Goal: Obtain resource: Download file/media

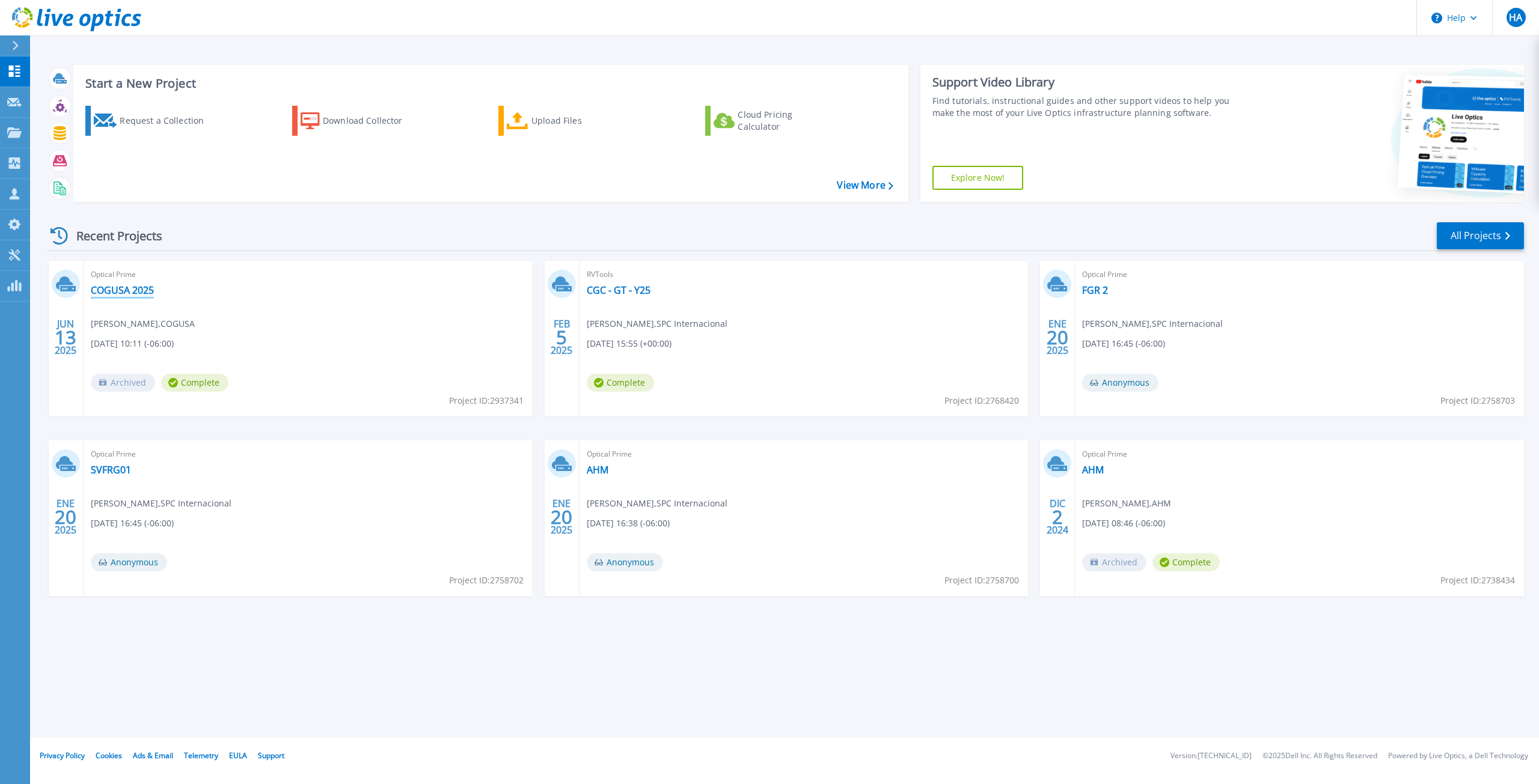
click at [139, 287] on link "COGUSA 2025" at bounding box center [122, 290] width 63 height 12
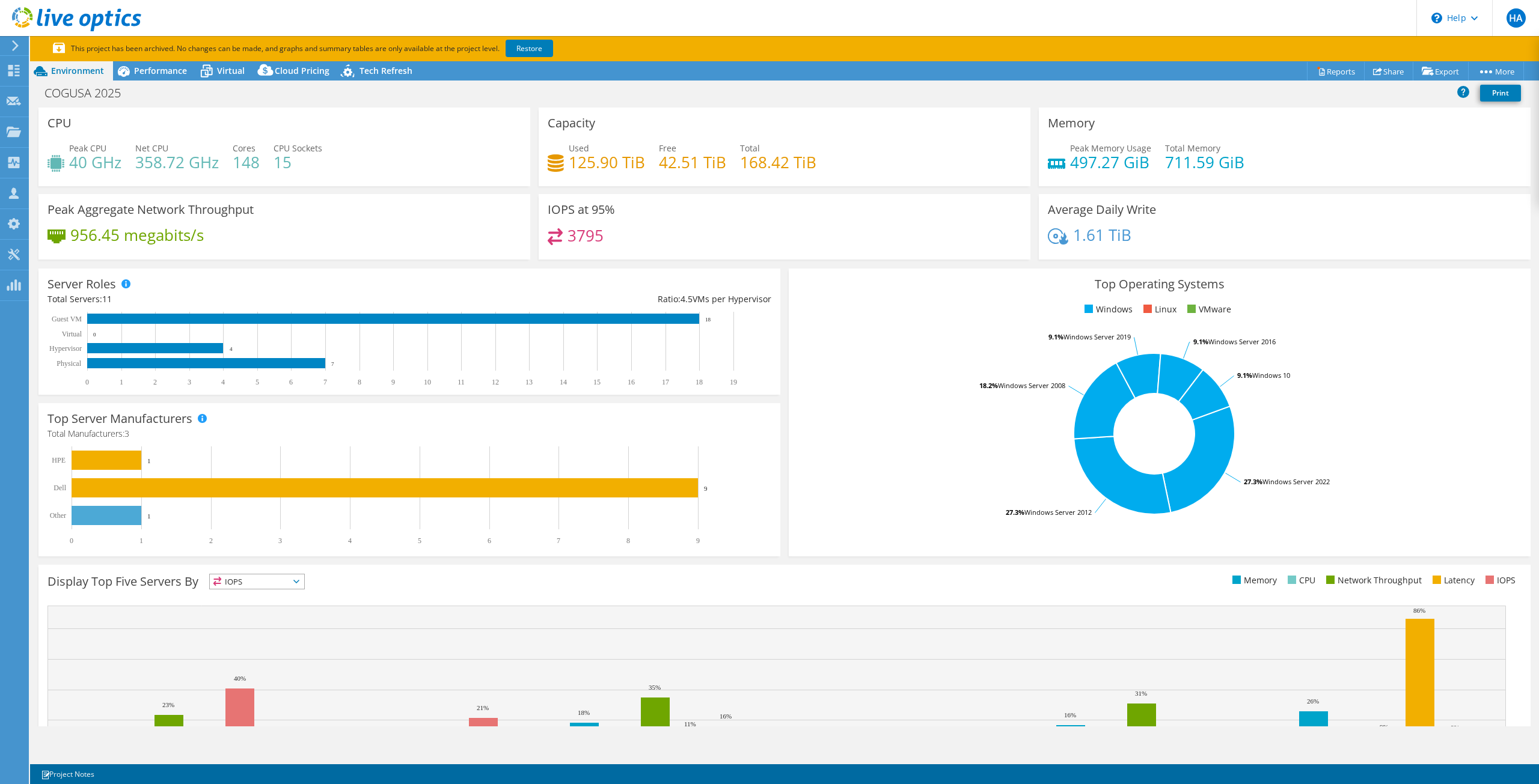
select select "USEast"
select select "USD"
click at [173, 74] on span "Performance" at bounding box center [161, 70] width 53 height 11
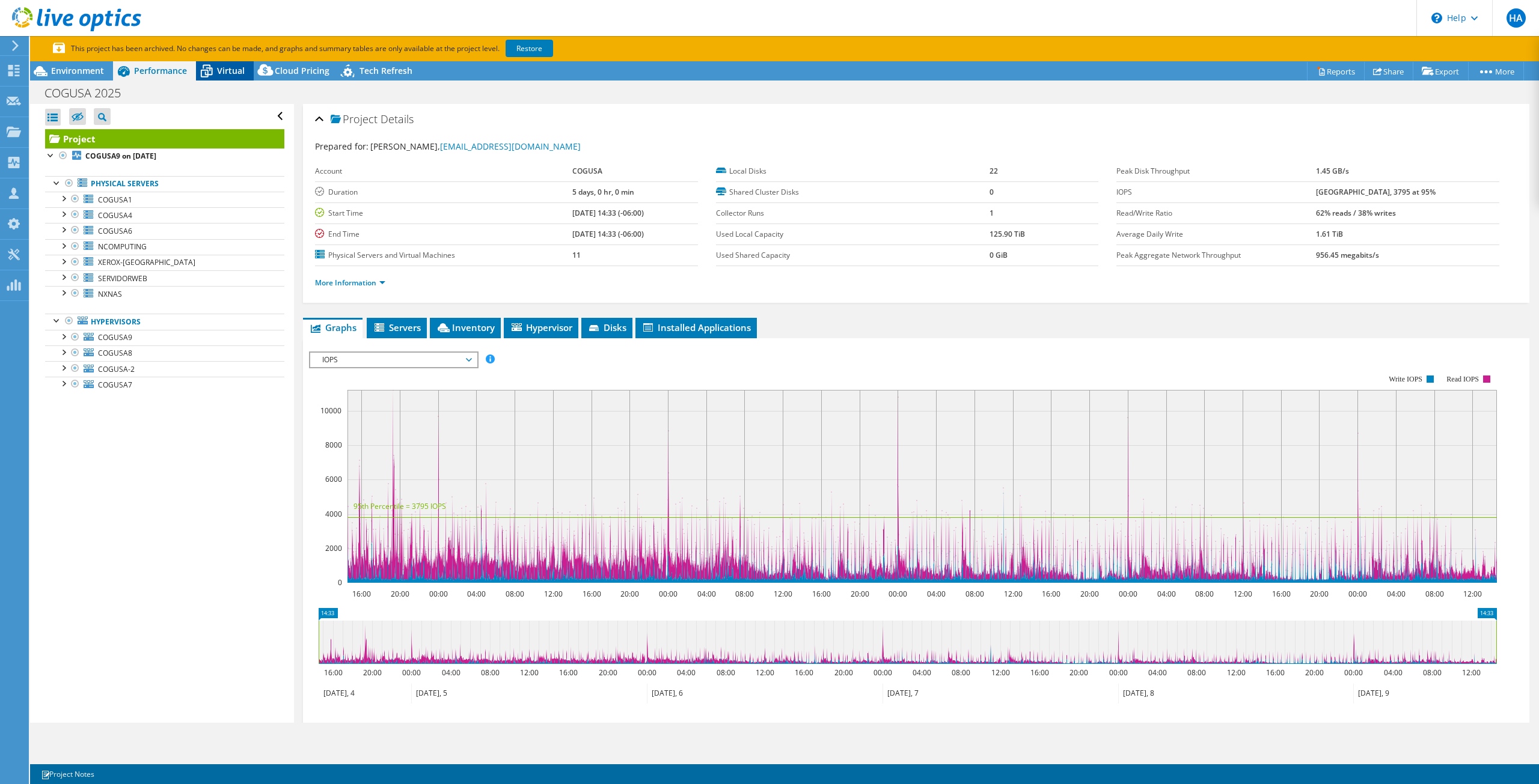
click at [215, 74] on icon at bounding box center [207, 71] width 21 height 21
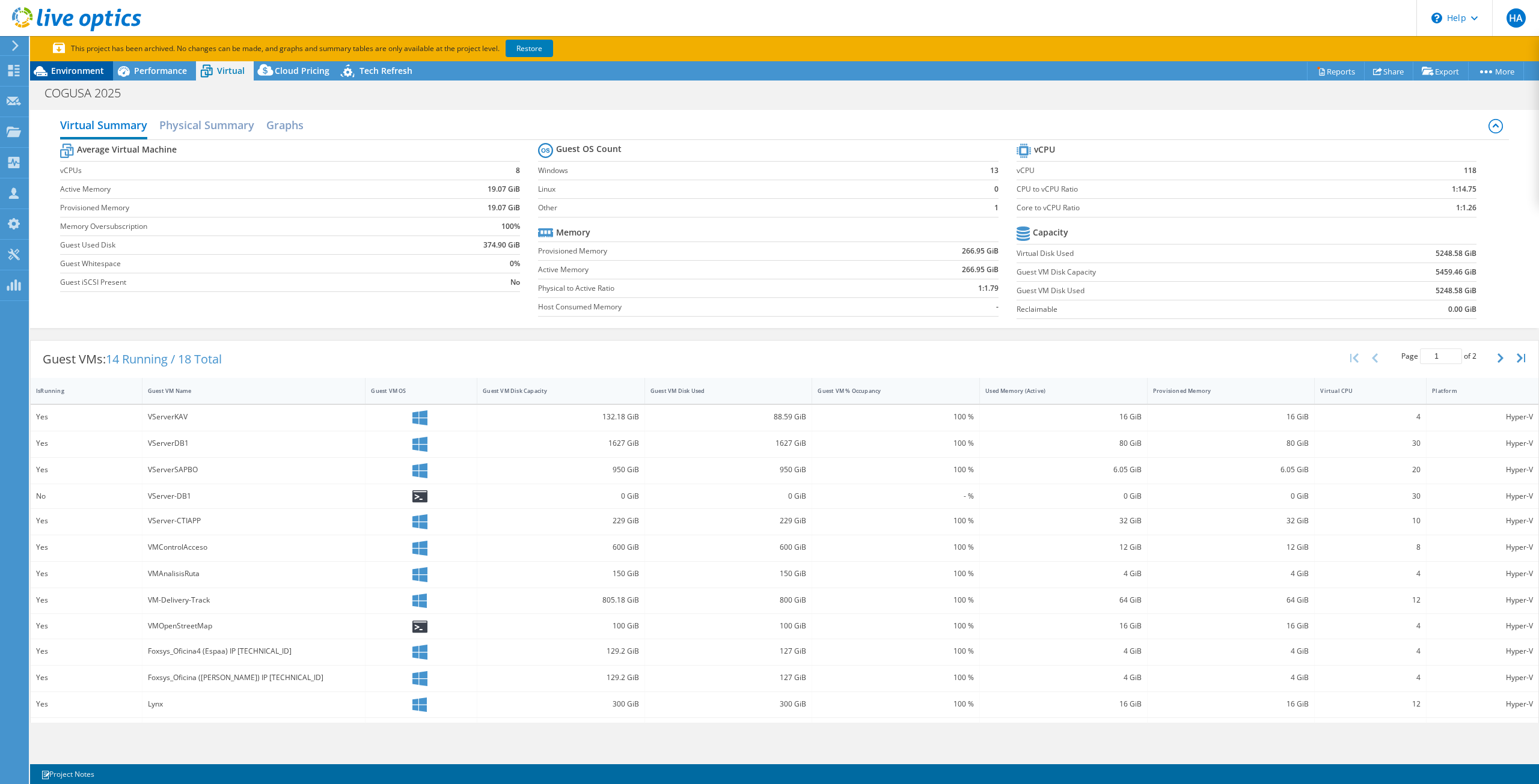
click at [84, 75] on span "Environment" at bounding box center [77, 70] width 53 height 11
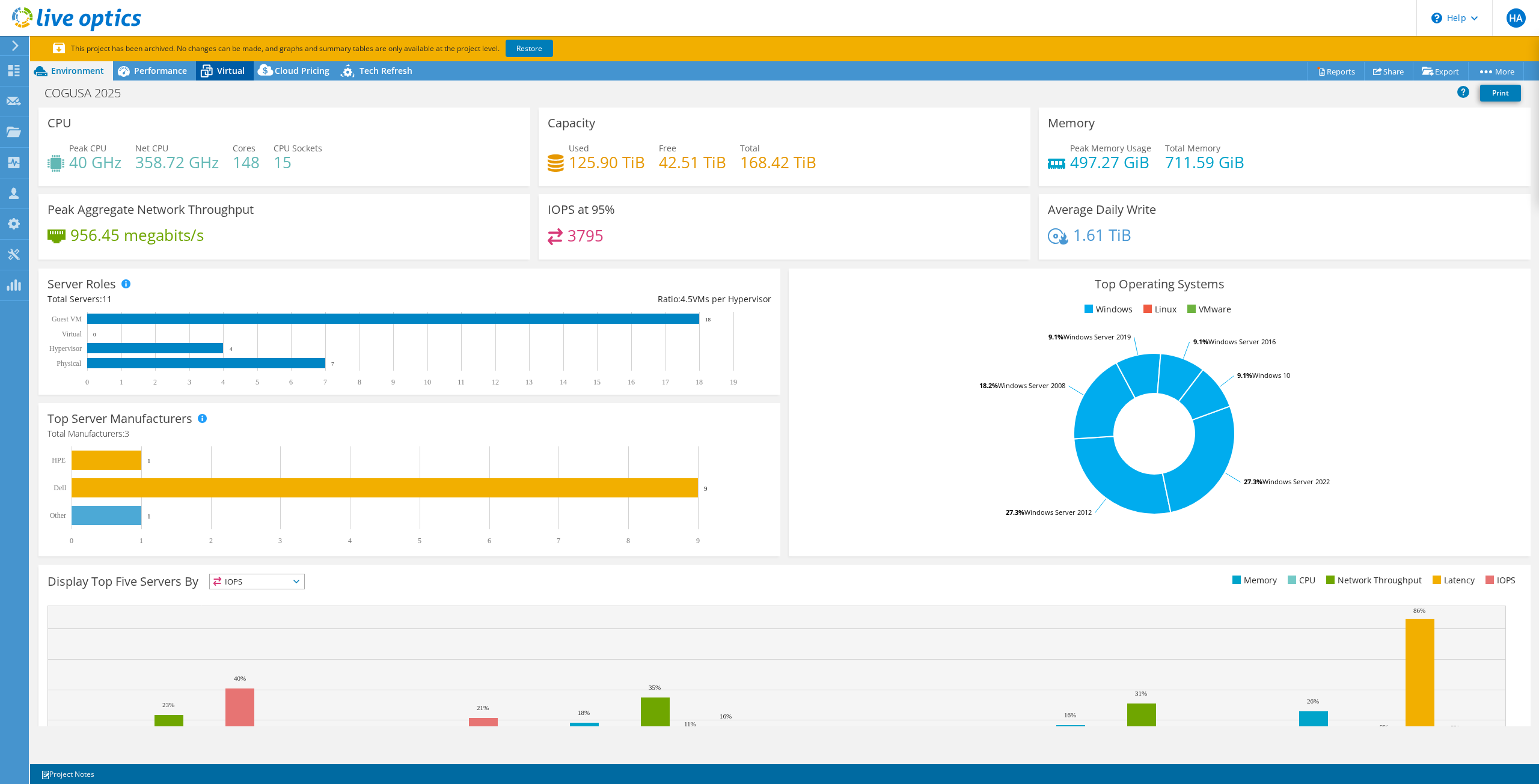
click at [220, 75] on span "Virtual" at bounding box center [230, 70] width 28 height 11
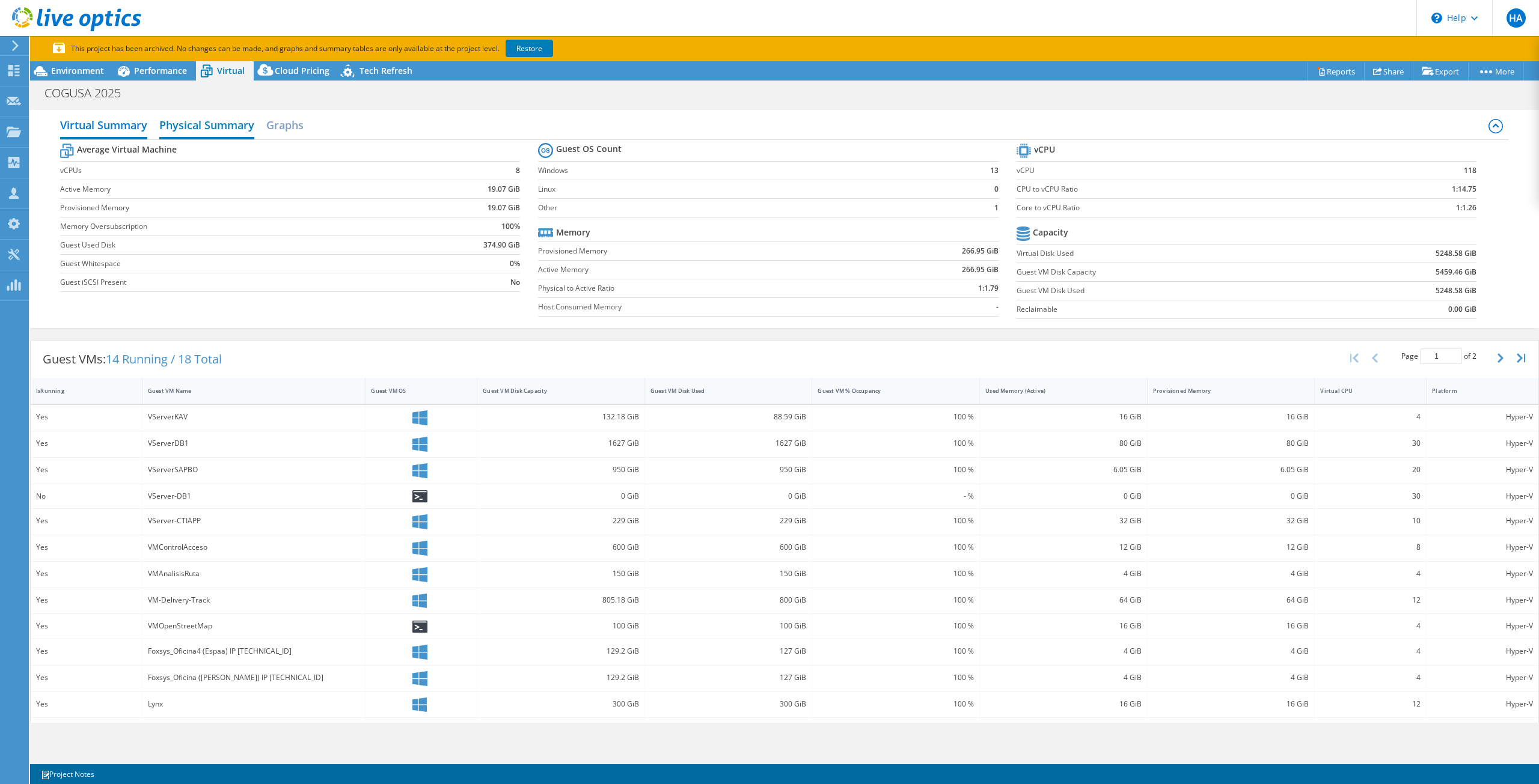
click at [183, 131] on h2 "Physical Summary" at bounding box center [207, 126] width 95 height 26
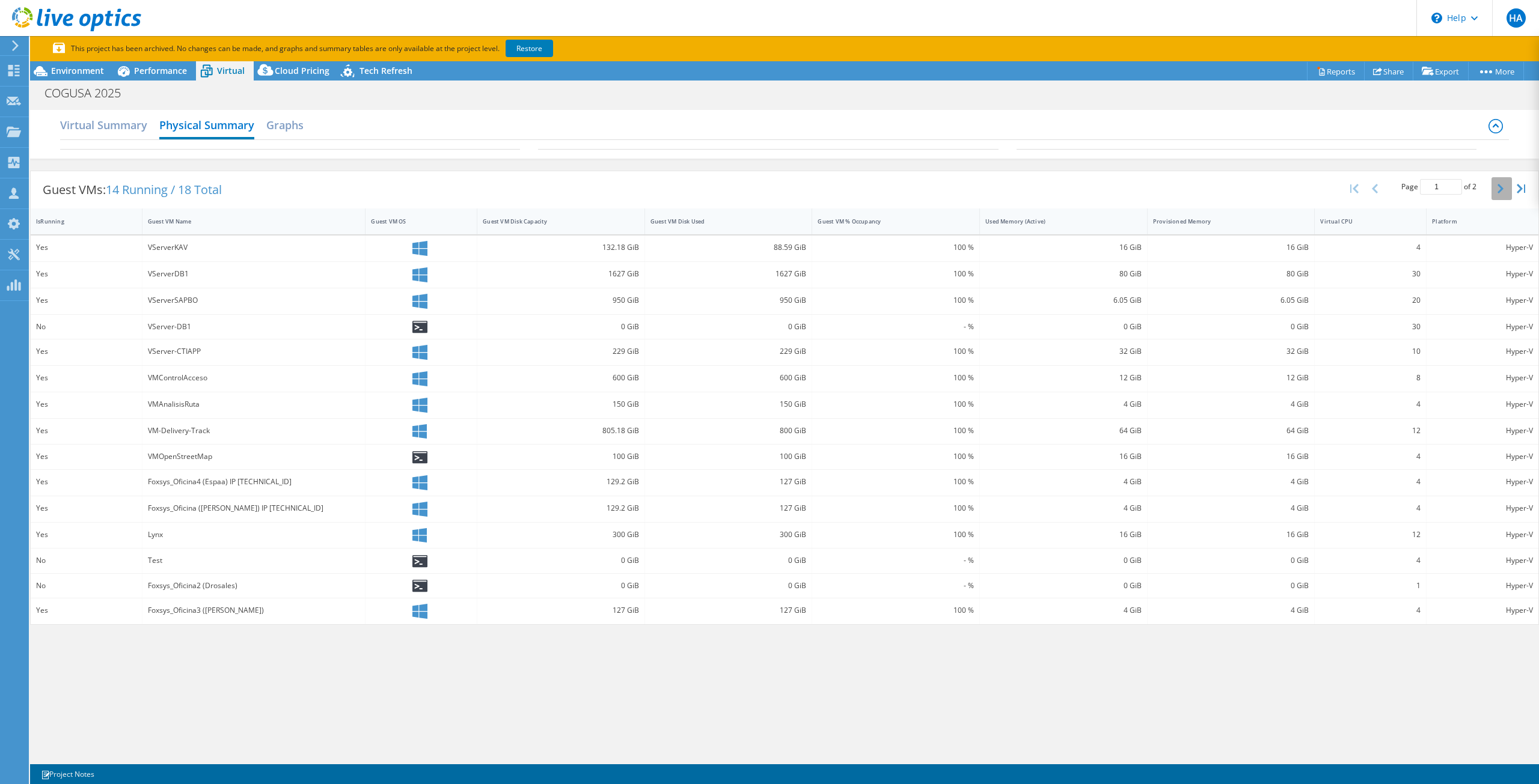
click at [1496, 193] on button "button" at bounding box center [1501, 189] width 21 height 23
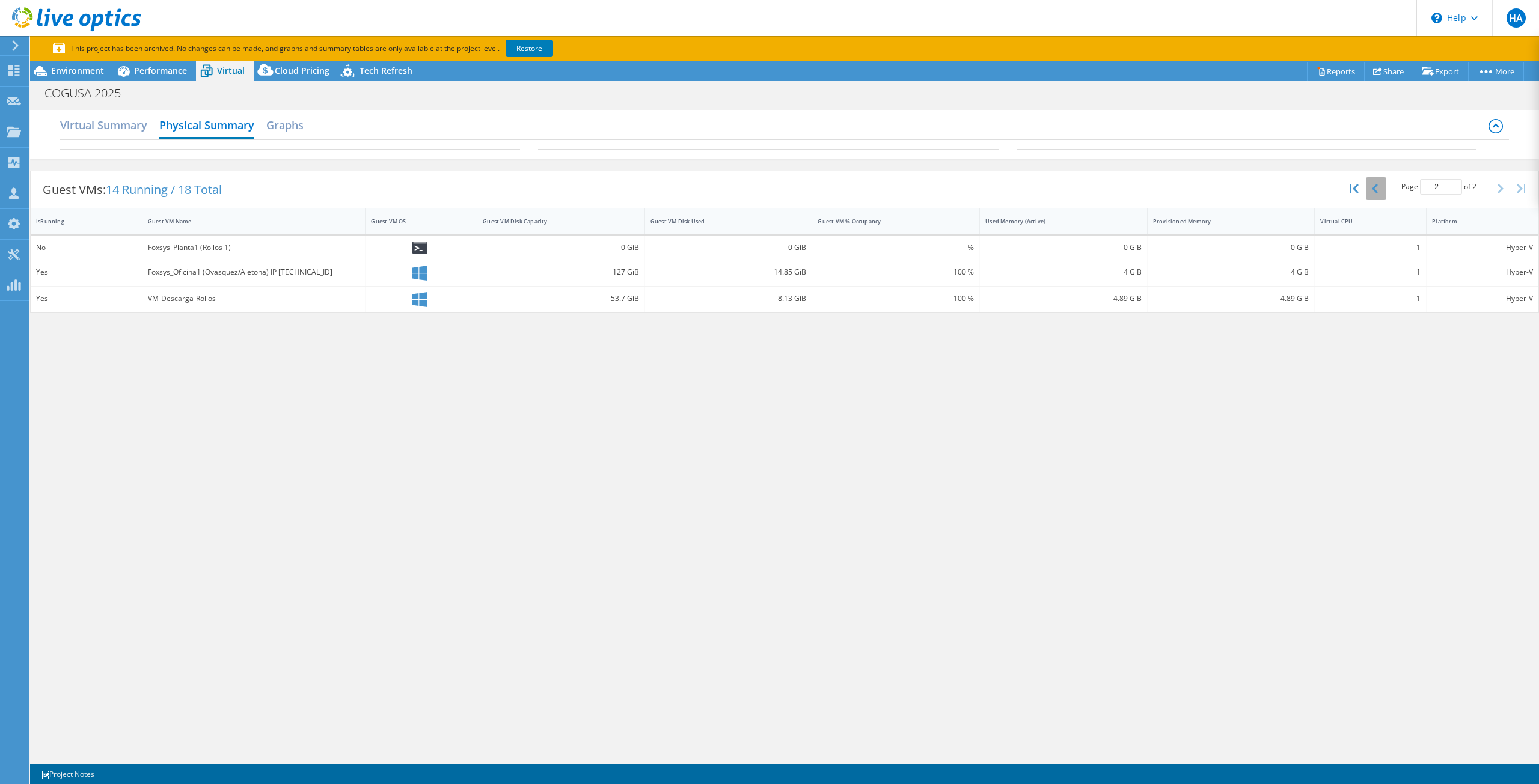
click at [1381, 192] on button "button" at bounding box center [1376, 189] width 21 height 23
type input "1"
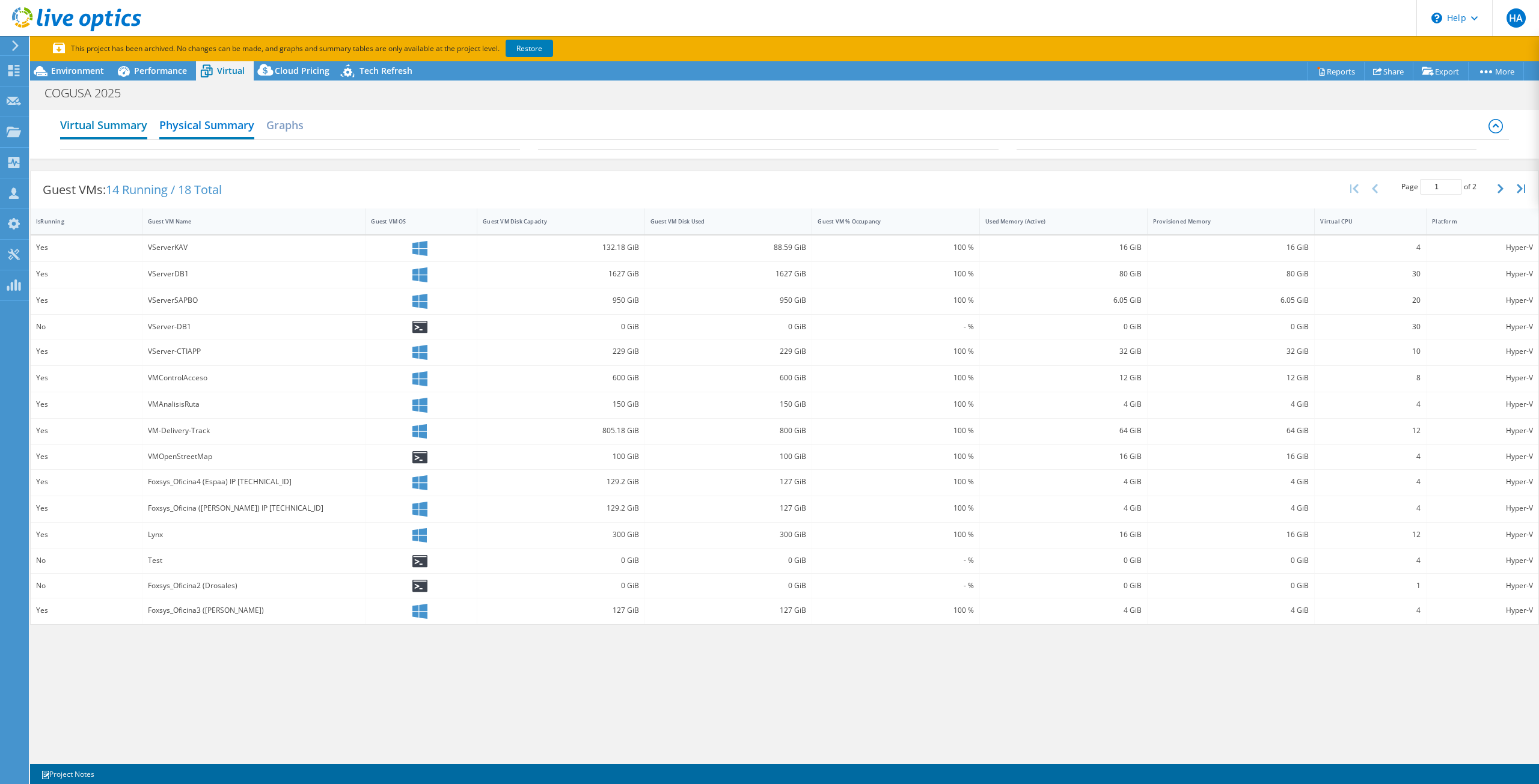
click at [99, 130] on h2 "Virtual Summary" at bounding box center [104, 126] width 87 height 26
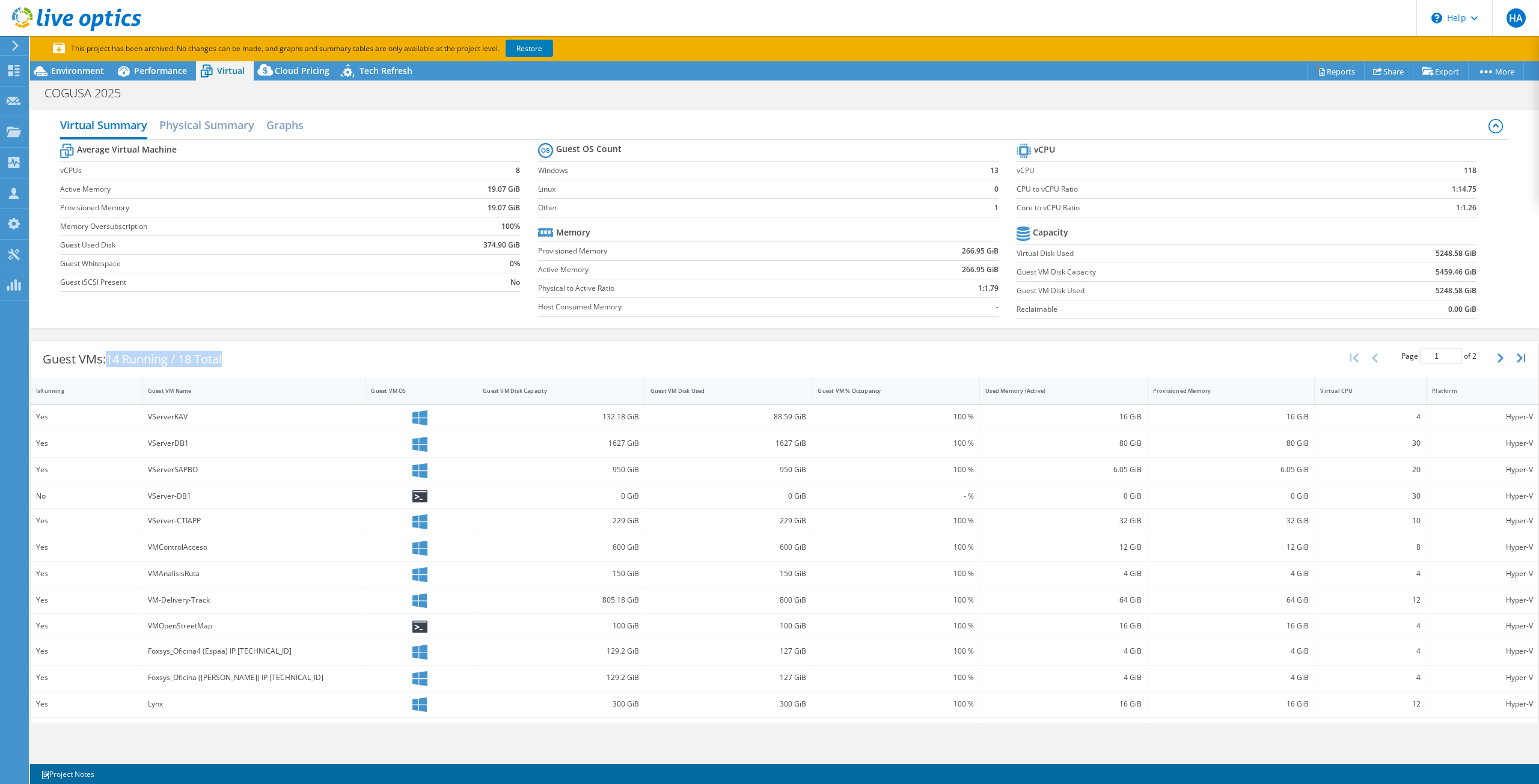
drag, startPoint x: 107, startPoint y: 356, endPoint x: 229, endPoint y: 356, distance: 122.0
click at [229, 356] on div "Guest VMs: 14 Running / 18 Total" at bounding box center [132, 359] width 203 height 37
click at [163, 74] on span "Performance" at bounding box center [161, 70] width 53 height 11
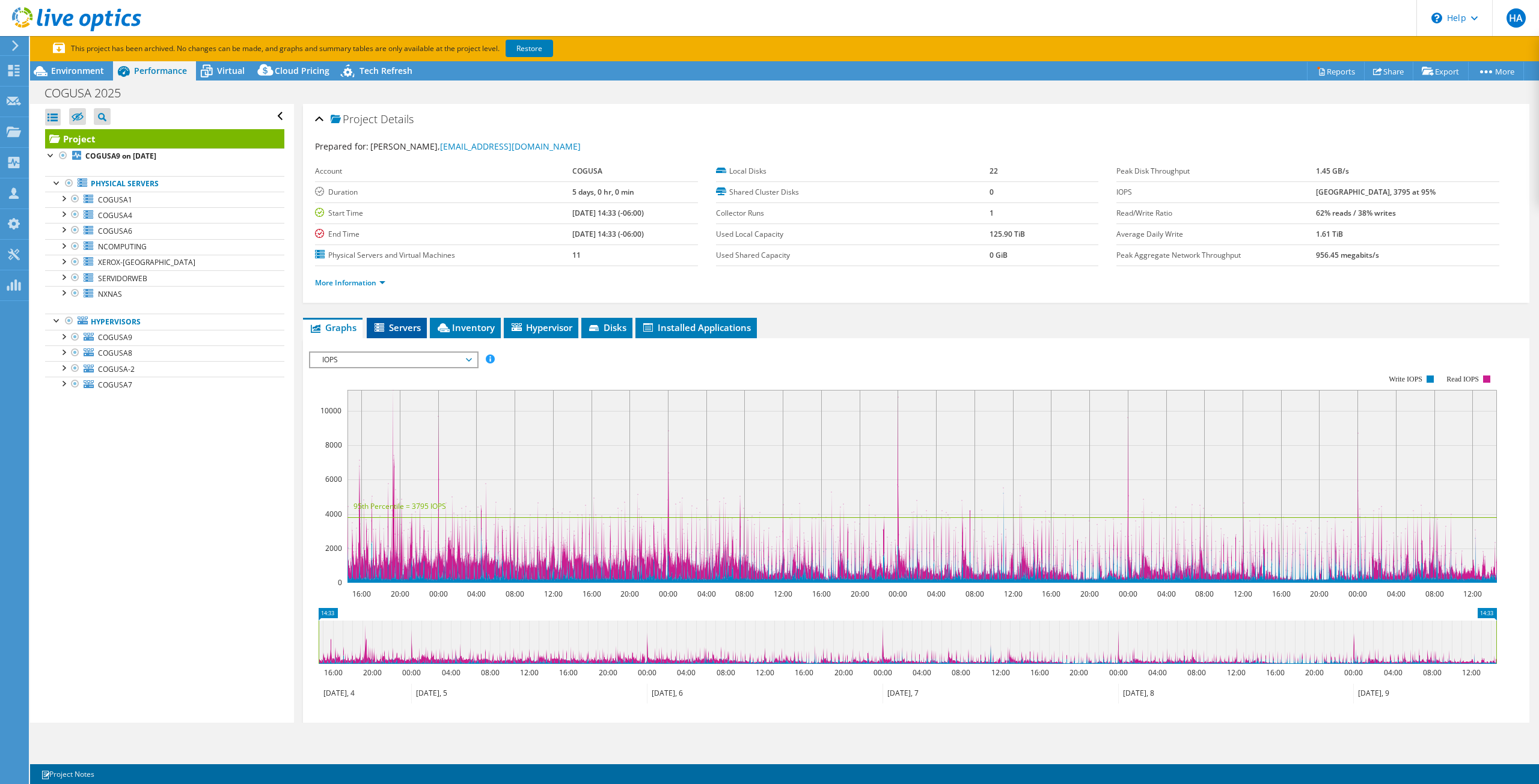
click at [403, 326] on span "Servers" at bounding box center [397, 327] width 48 height 12
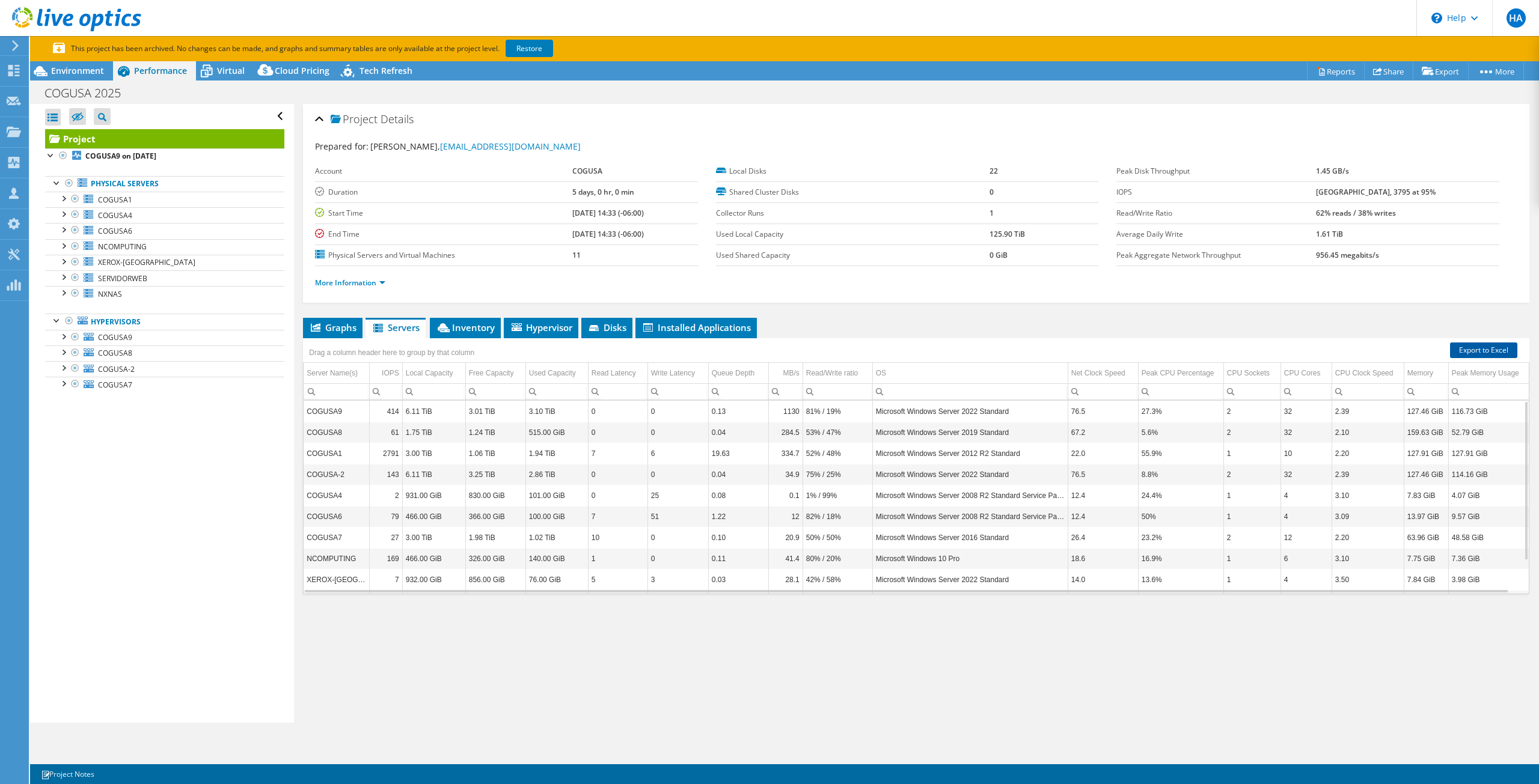
click at [1476, 342] on link "Export to Excel" at bounding box center [1484, 350] width 68 height 16
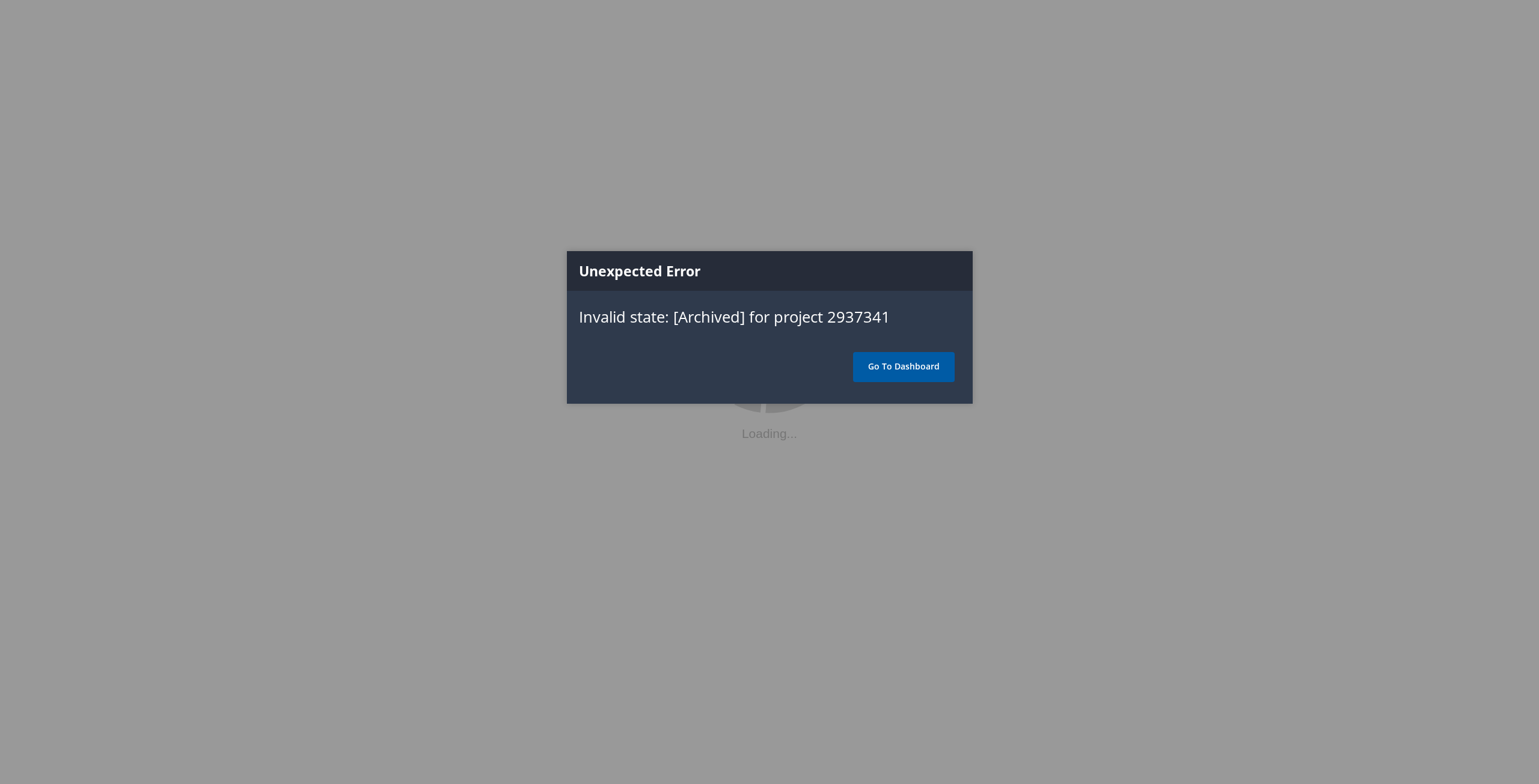
click at [886, 372] on link "Go To Dashboard" at bounding box center [904, 367] width 102 height 30
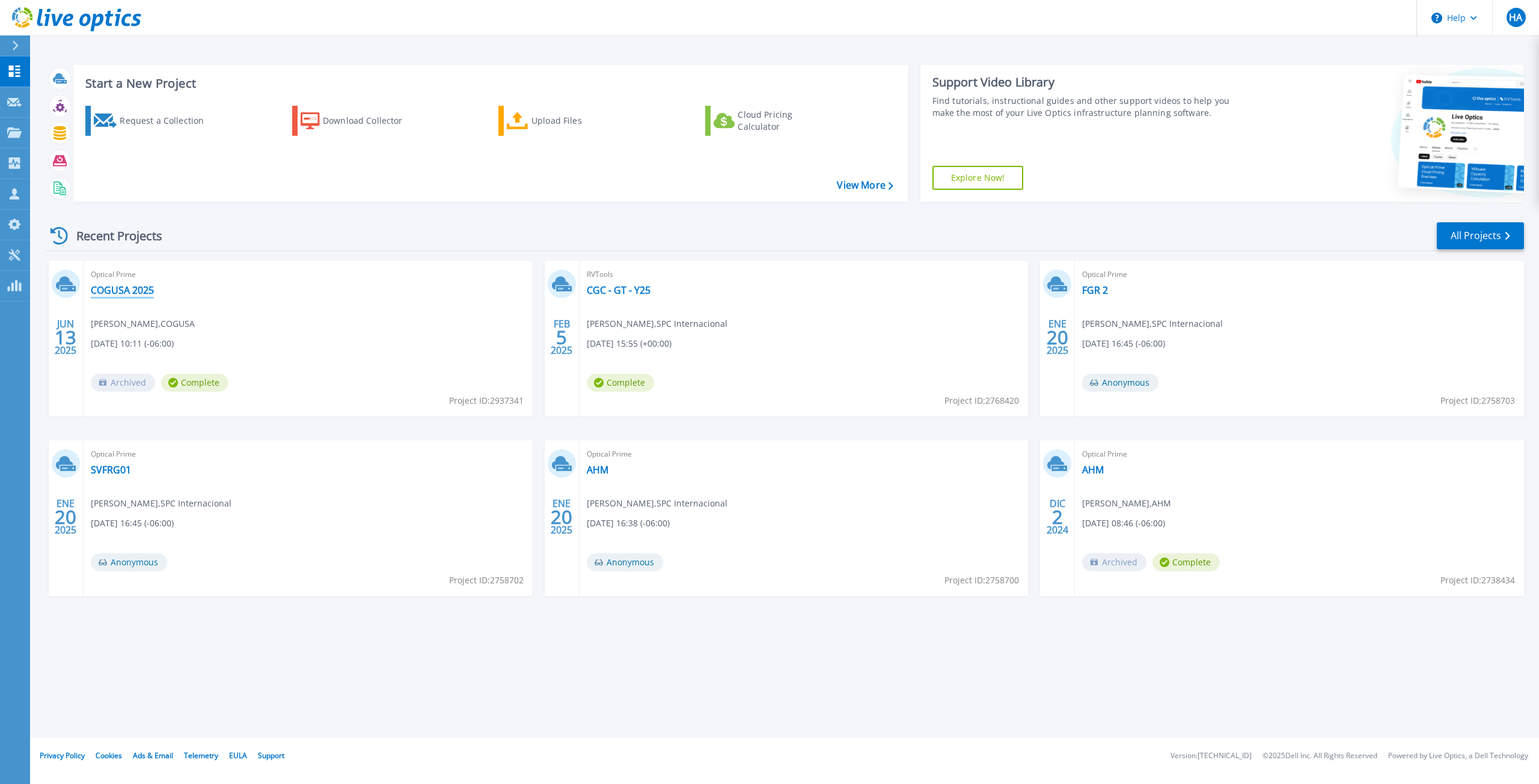
click at [135, 291] on link "COGUSA 2025" at bounding box center [122, 290] width 63 height 12
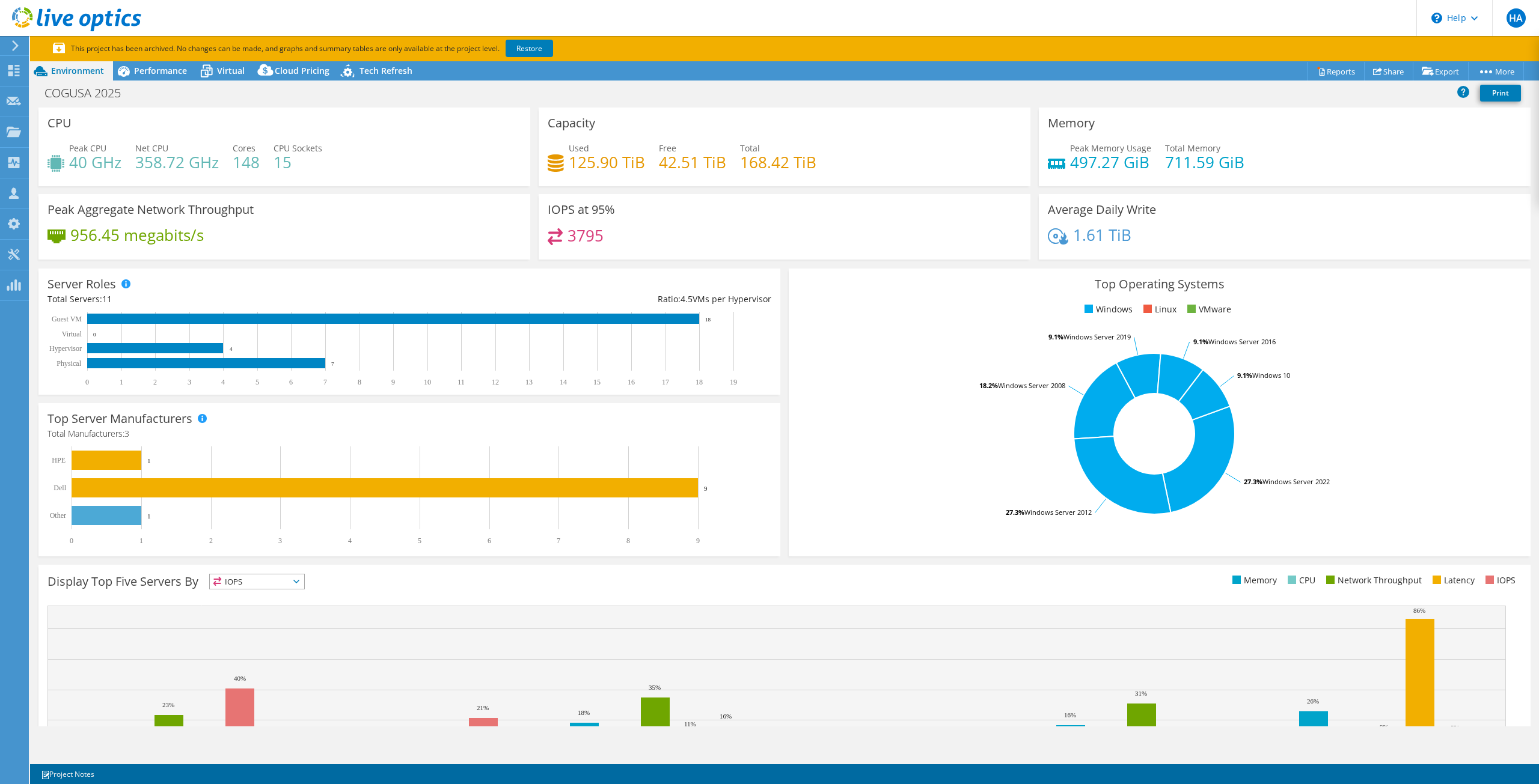
select select "USD"
select select "USEast"
click at [523, 50] on link "Restore" at bounding box center [529, 48] width 48 height 18
click at [213, 70] on icon at bounding box center [207, 71] width 21 height 21
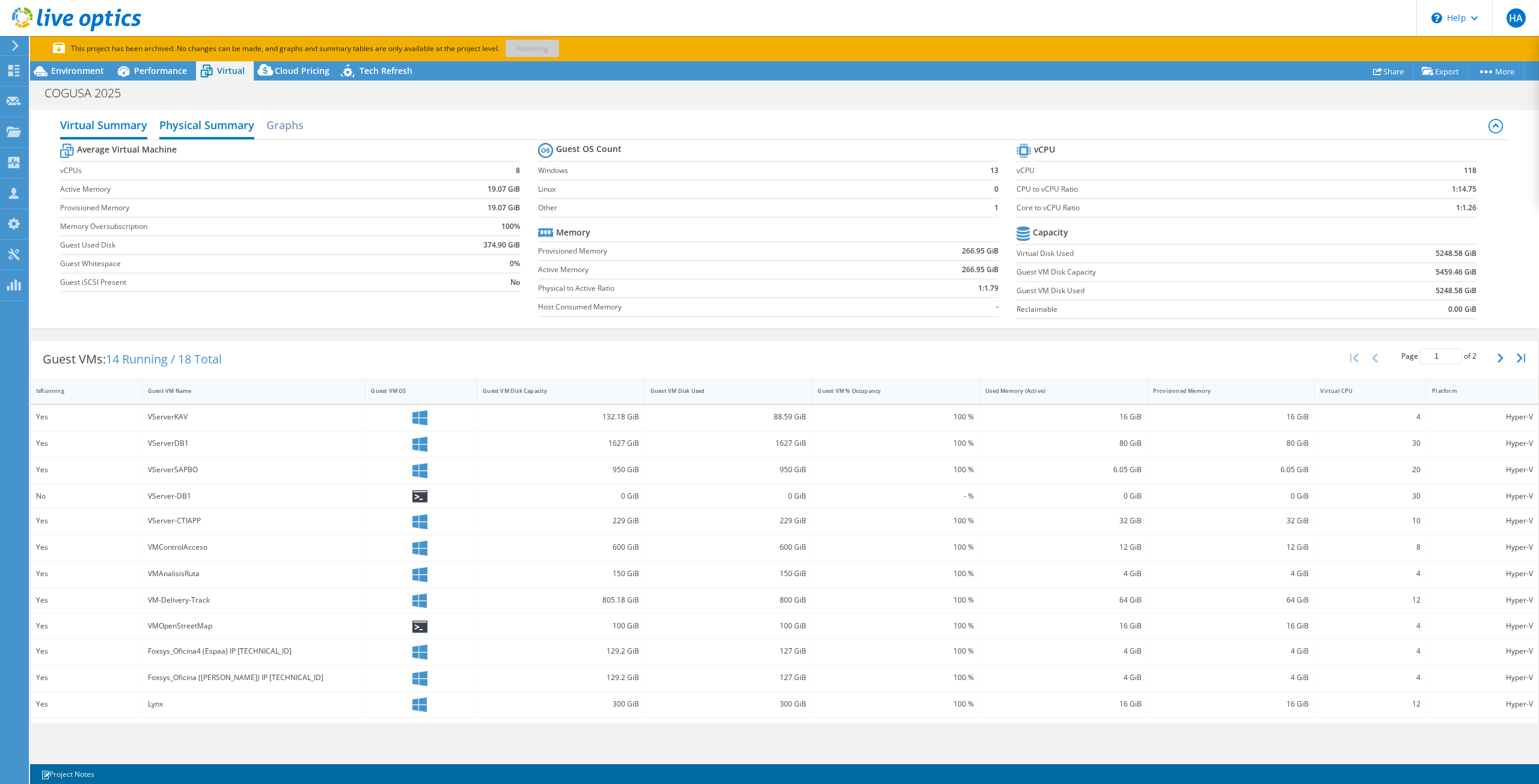
click at [227, 131] on h2 "Physical Summary" at bounding box center [207, 126] width 95 height 26
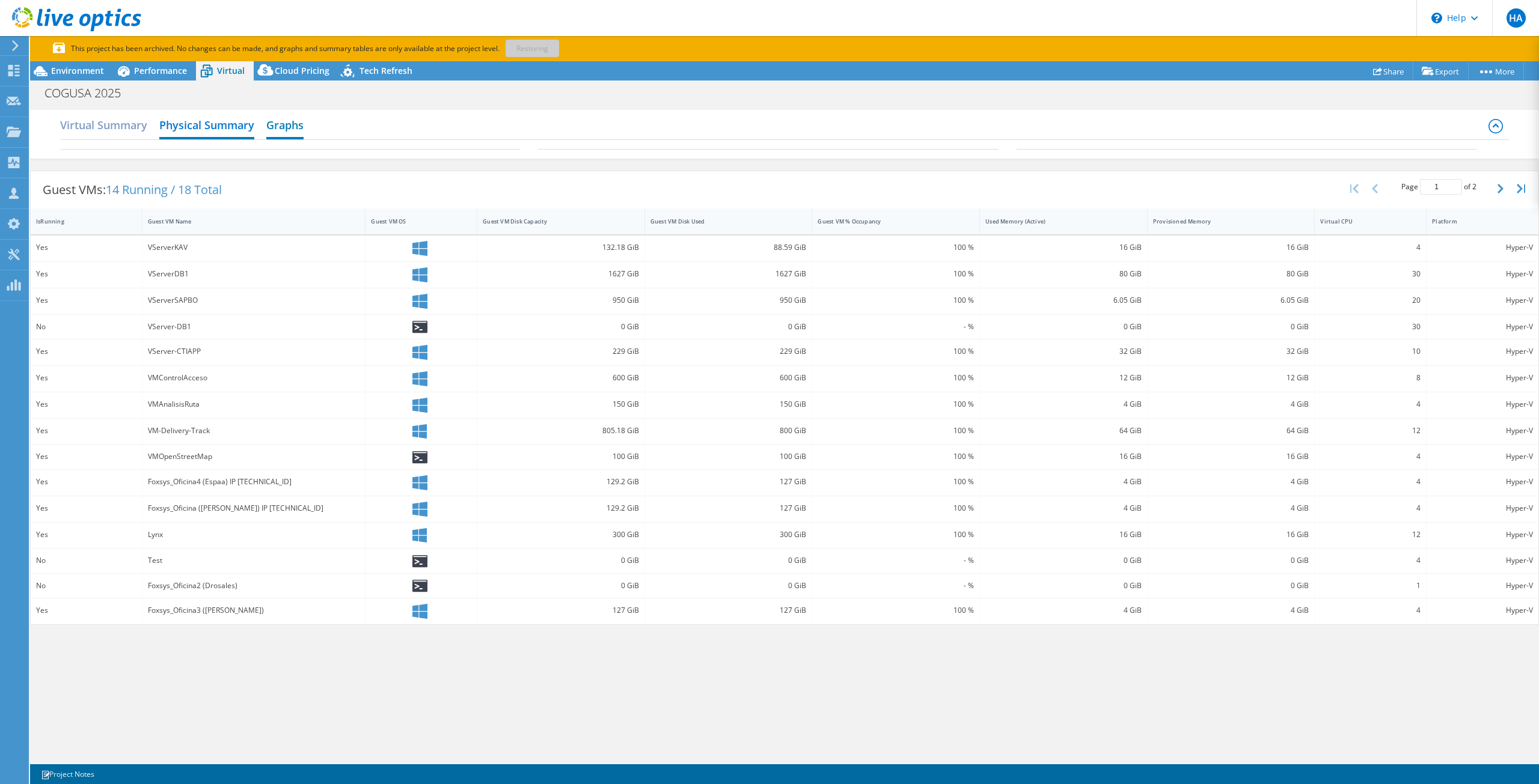
click at [288, 131] on h2 "Graphs" at bounding box center [285, 126] width 37 height 26
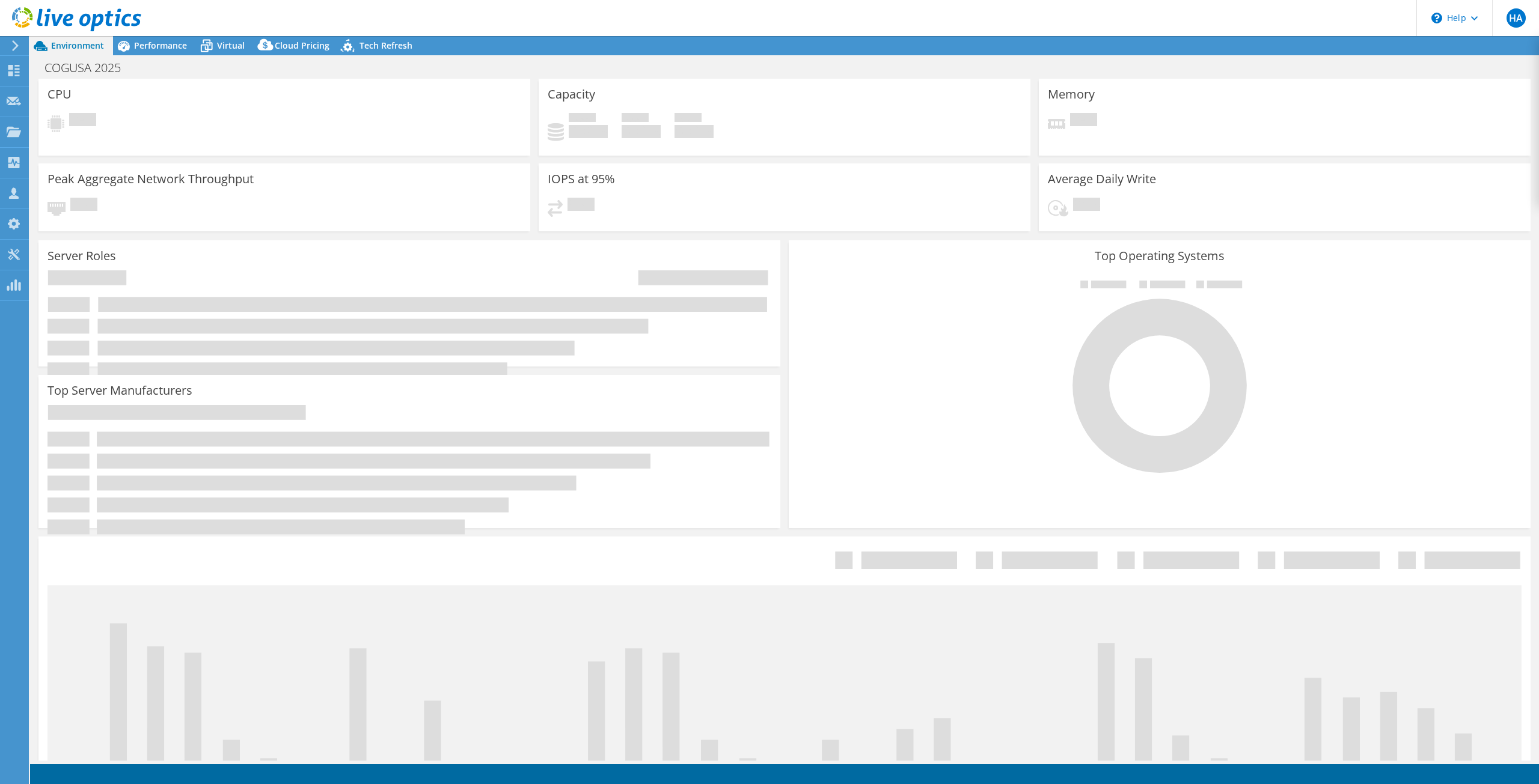
select select "USEast"
select select "USD"
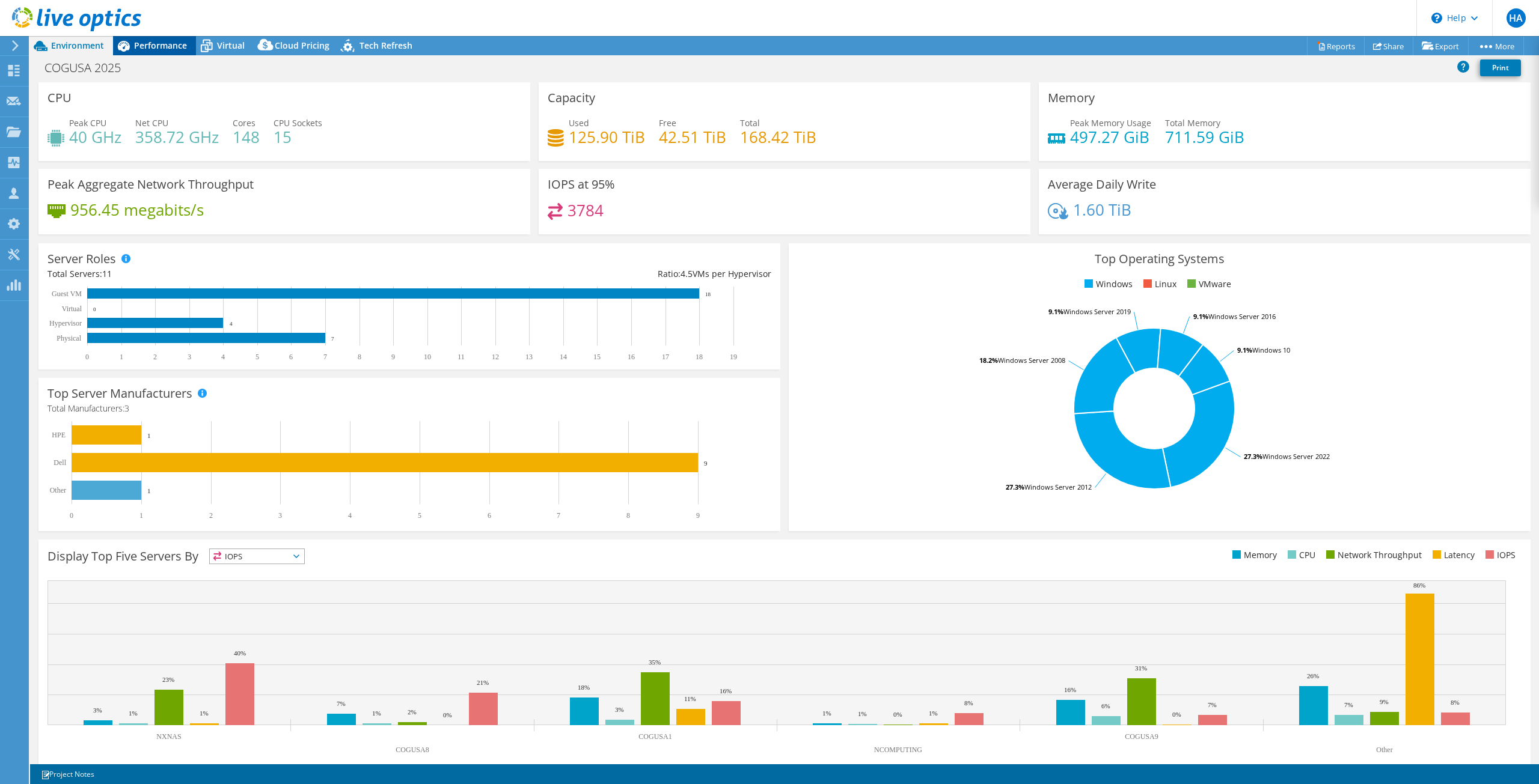
click at [158, 46] on span "Performance" at bounding box center [161, 45] width 53 height 11
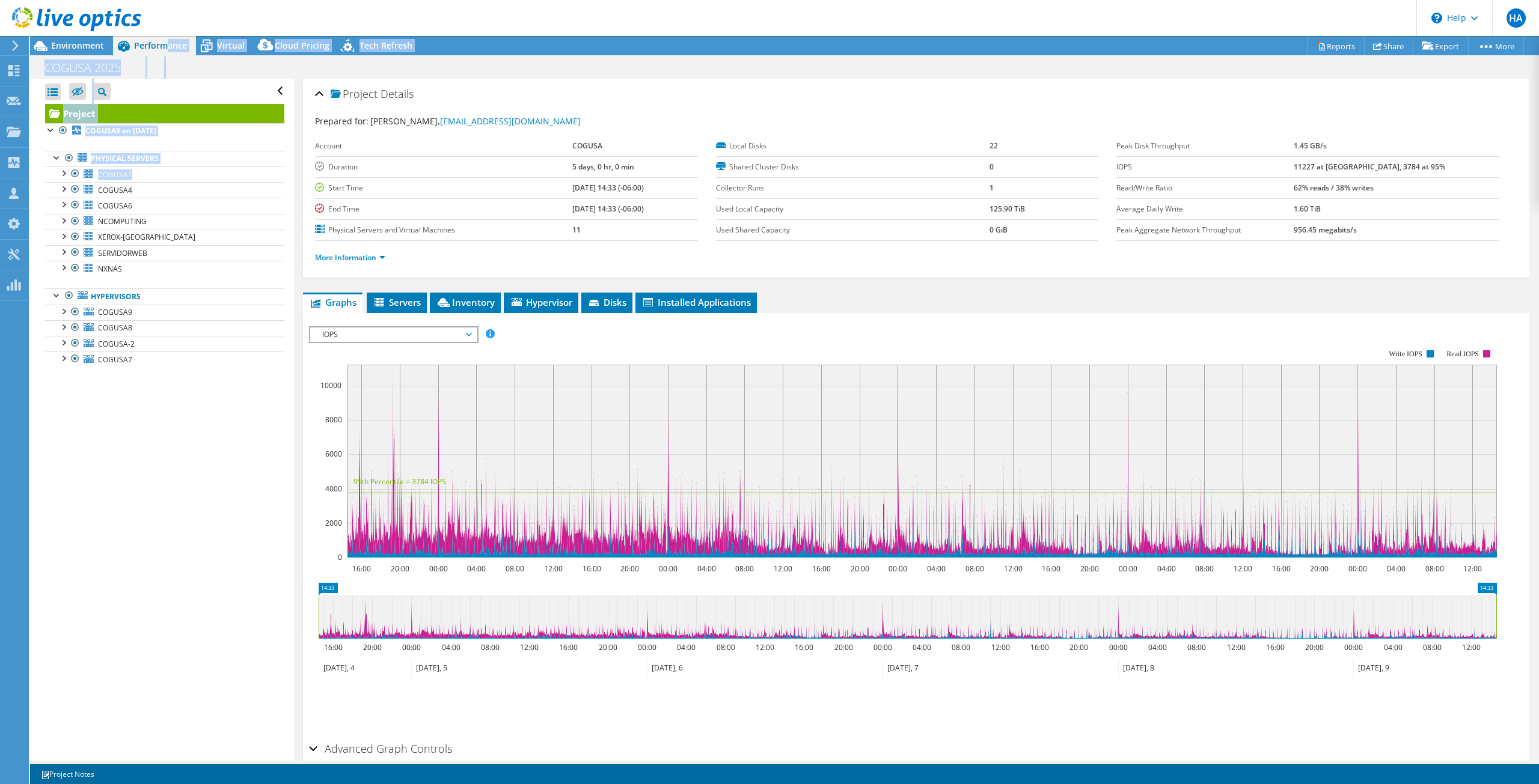
drag, startPoint x: 288, startPoint y: 192, endPoint x: 315, endPoint y: 213, distance: 34.2
click at [303, 205] on div "Project Actions Project Actions Reports Share Export vSAN ReadyNode Sizer" at bounding box center [784, 410] width 1509 height 748
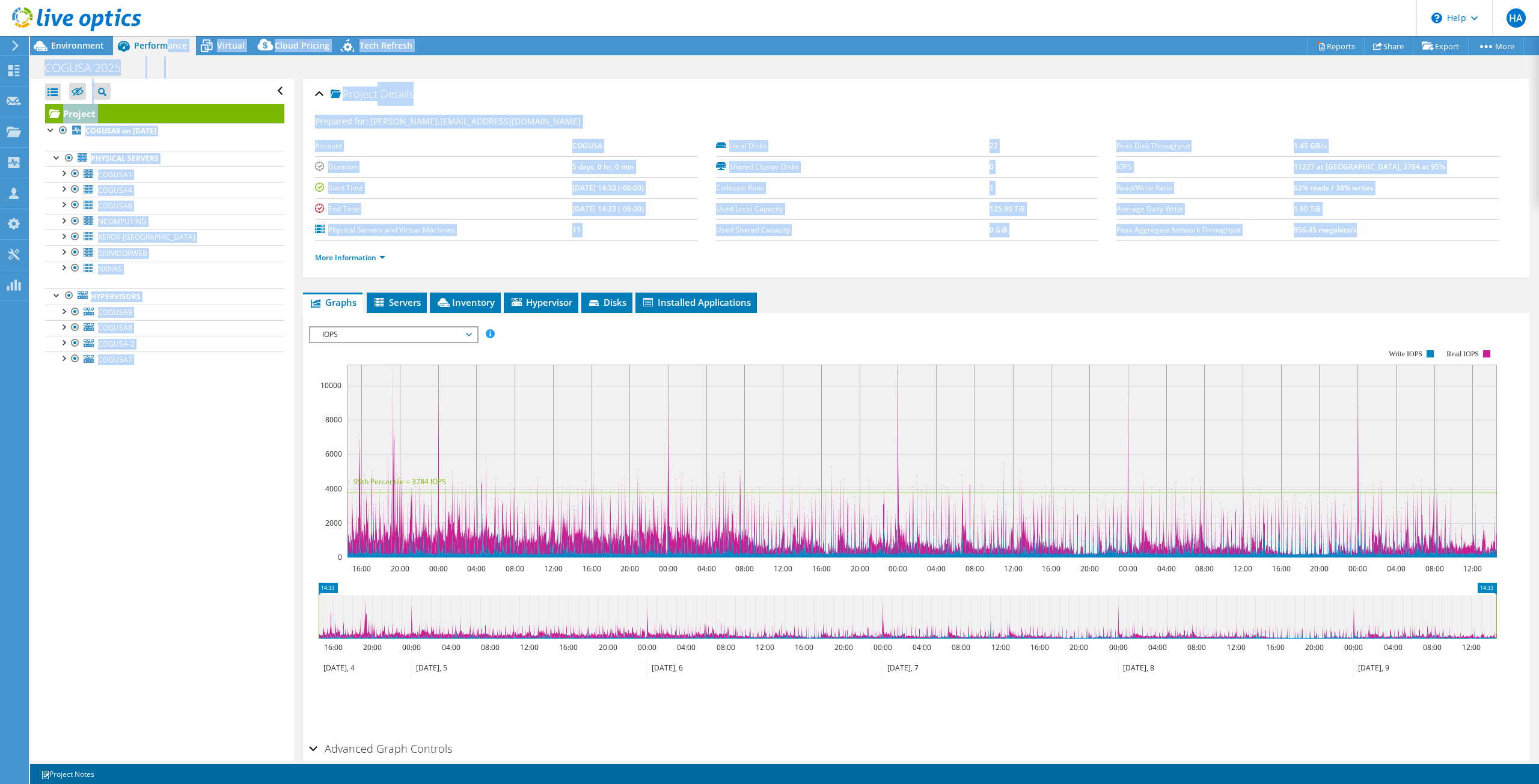
click at [142, 474] on div "Open All Close All Hide Excluded Nodes Project Tree Filter" at bounding box center [161, 420] width 264 height 682
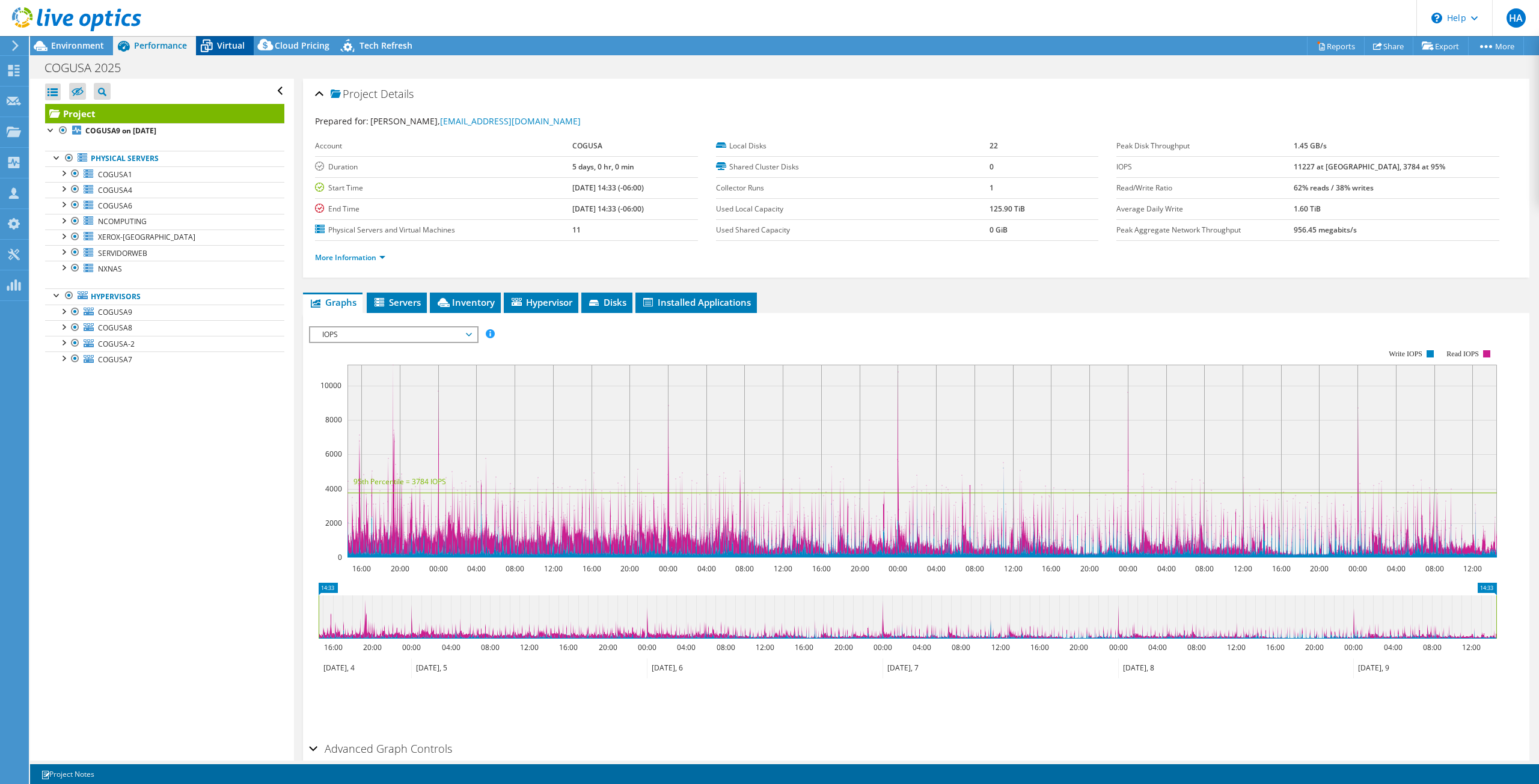
click at [227, 45] on span "Virtual" at bounding box center [230, 45] width 28 height 11
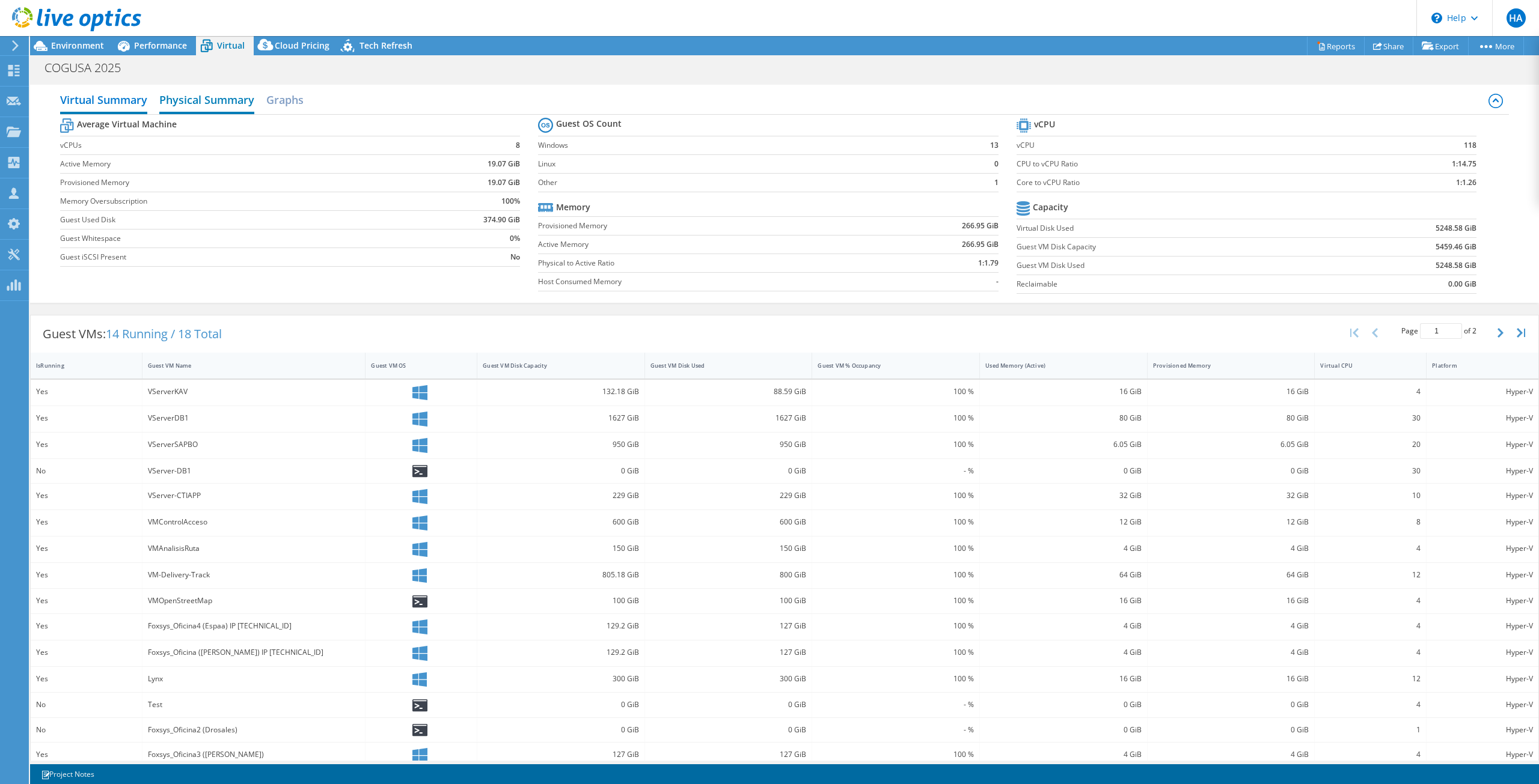
click at [200, 100] on h2 "Physical Summary" at bounding box center [207, 101] width 95 height 26
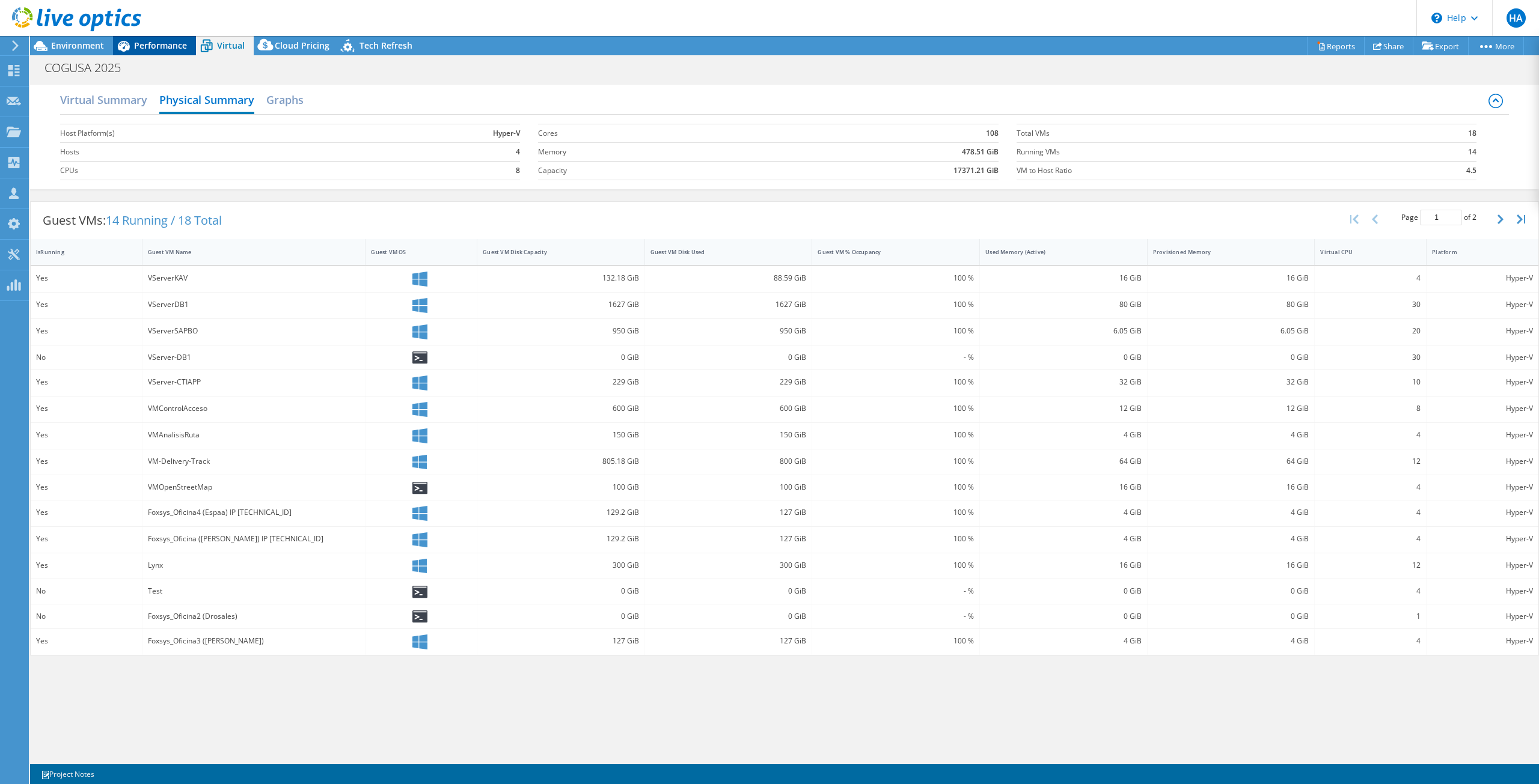
click at [129, 53] on icon at bounding box center [124, 46] width 21 height 21
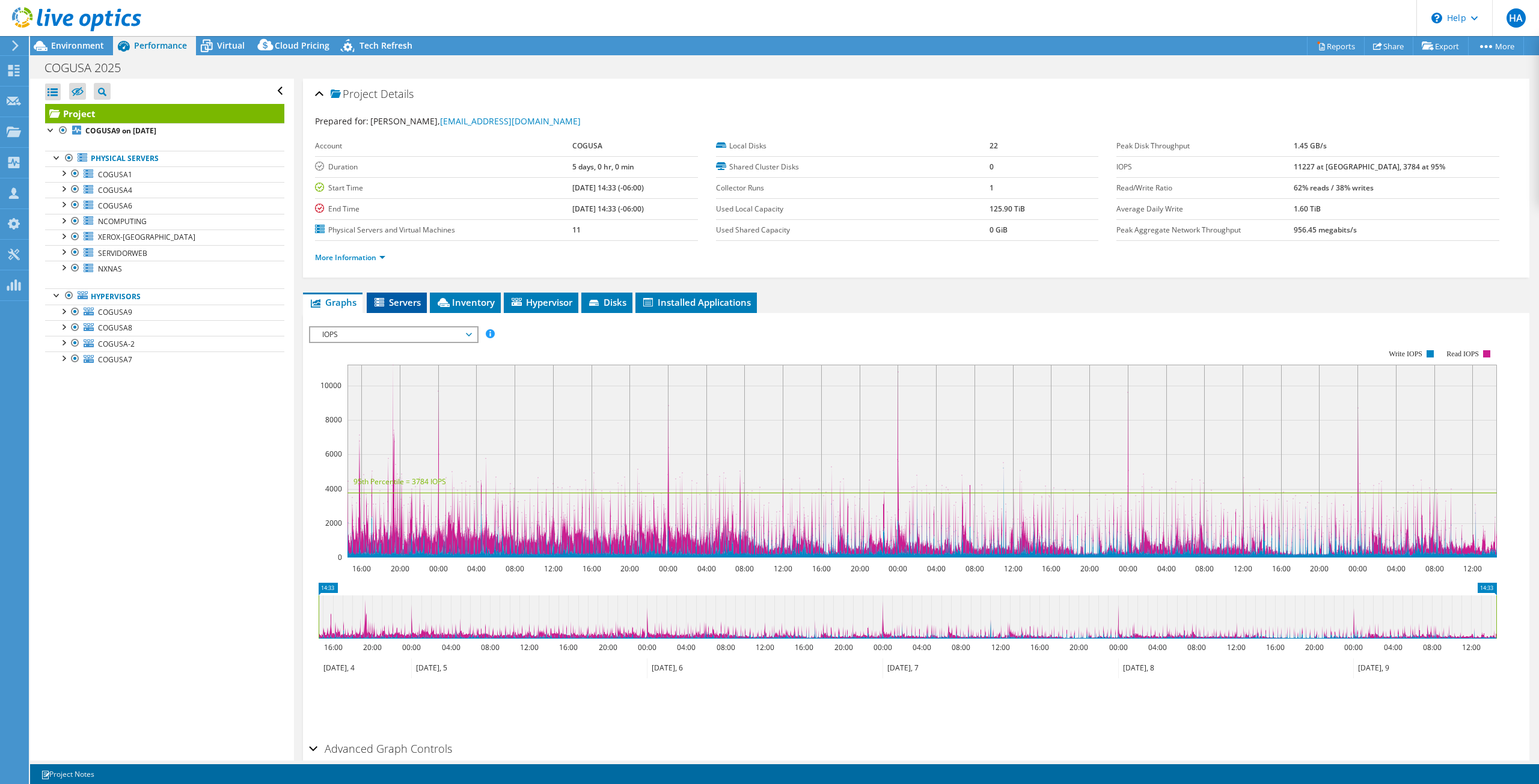
click at [396, 296] on span "Servers" at bounding box center [397, 302] width 48 height 12
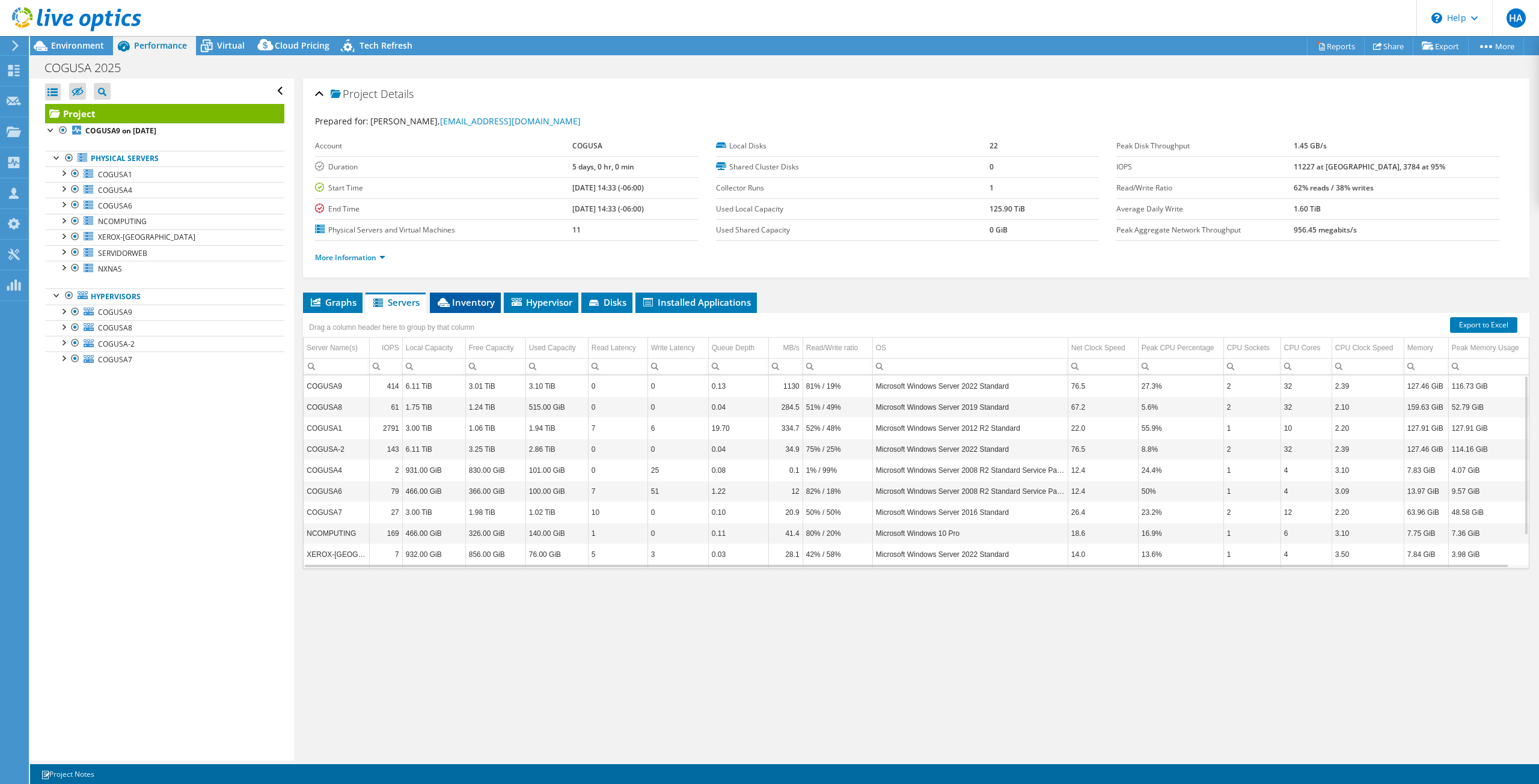
click at [458, 296] on span "Inventory" at bounding box center [465, 302] width 59 height 12
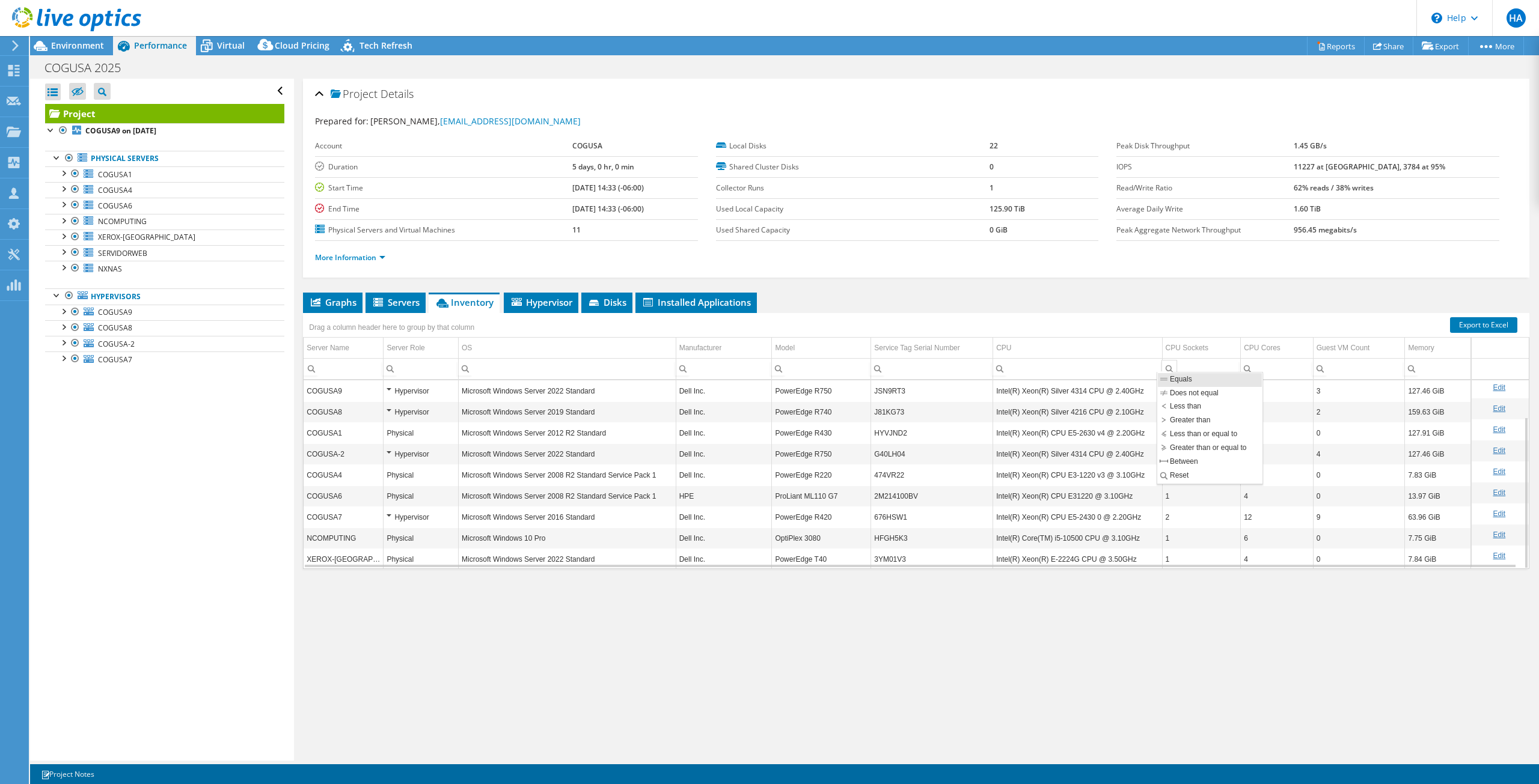
scroll to position [45, 0]
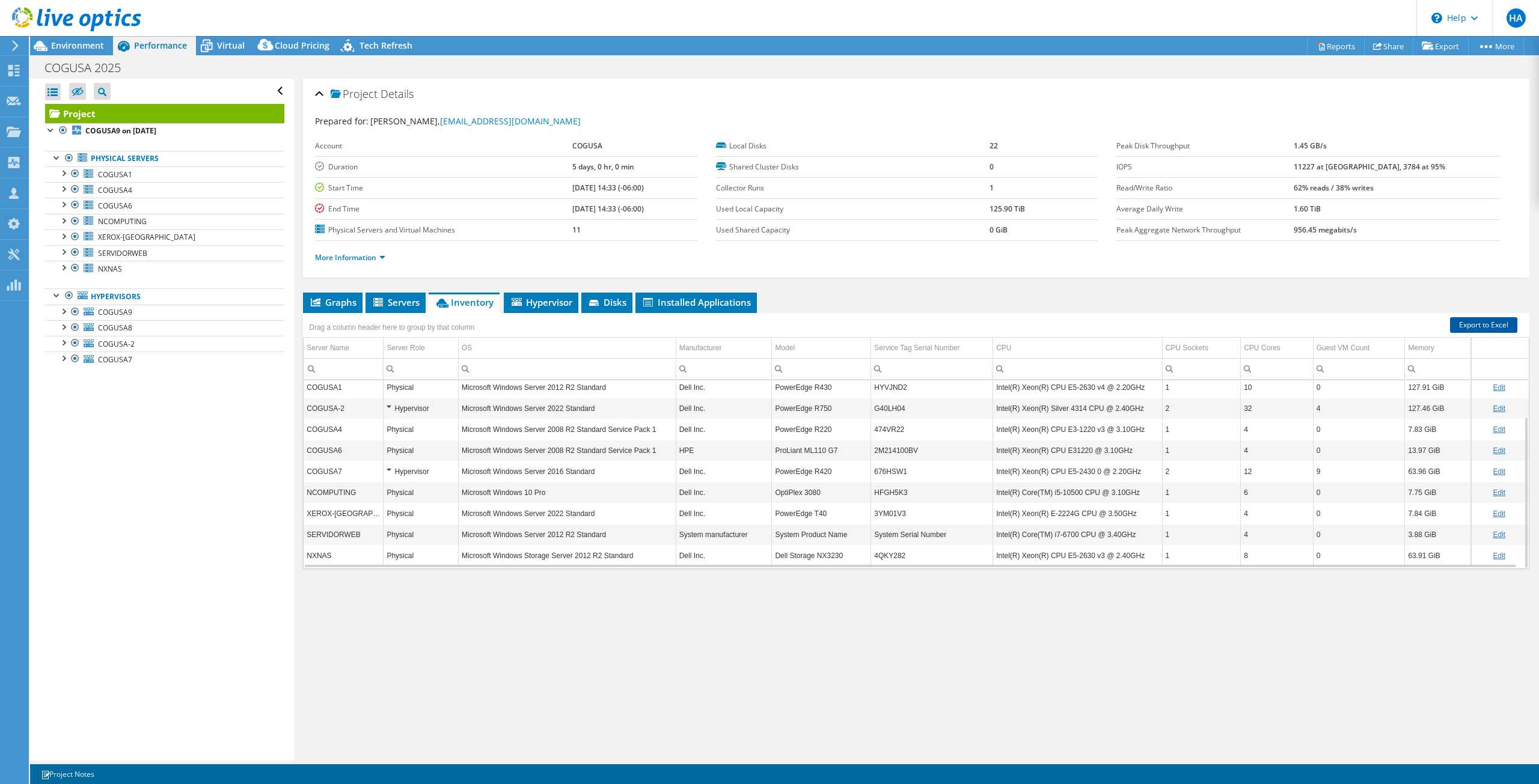
click at [1471, 320] on link "Export to Excel" at bounding box center [1484, 325] width 68 height 16
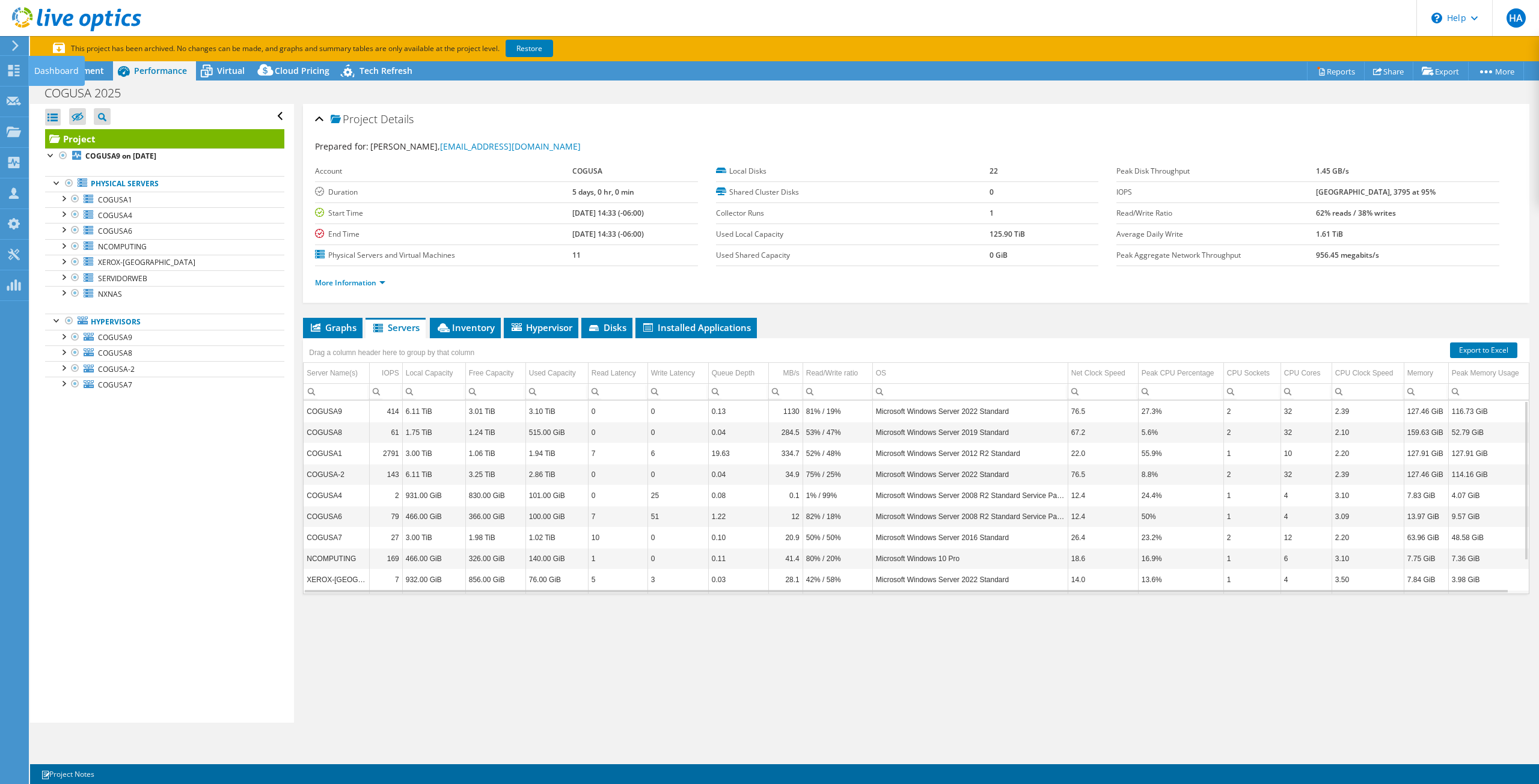
select select "USEast"
select select "USD"
click at [18, 65] on use at bounding box center [14, 70] width 11 height 11
